Goal: Task Accomplishment & Management: Manage account settings

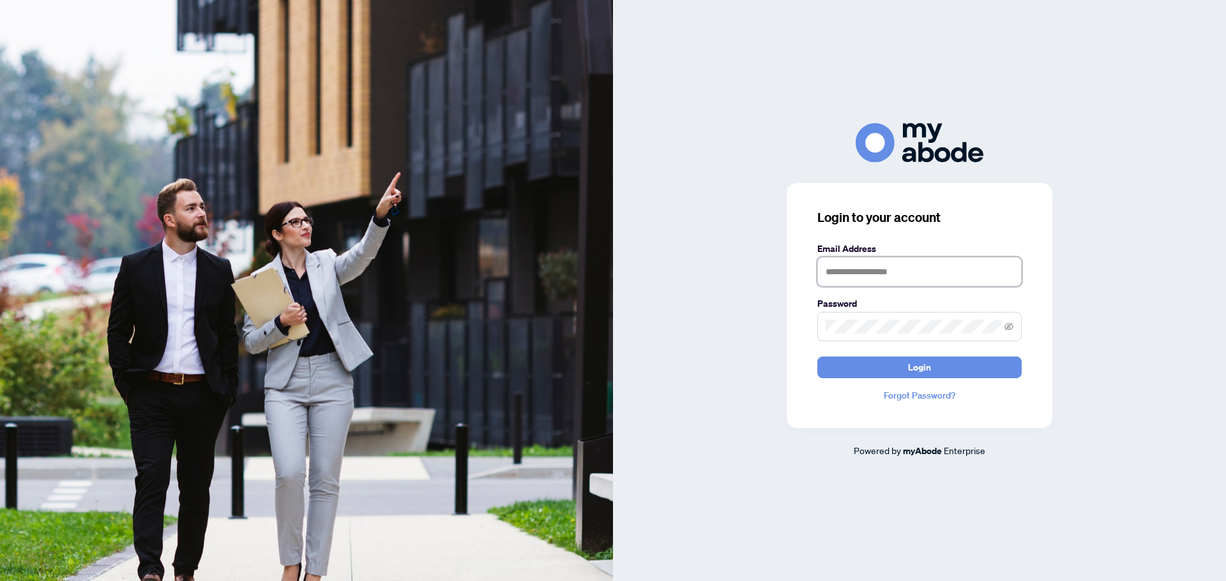
click at [903, 271] on input "text" at bounding box center [919, 271] width 204 height 29
type input "**********"
click at [867, 319] on span at bounding box center [919, 326] width 204 height 29
click at [817, 357] on button "Login" at bounding box center [919, 368] width 204 height 22
